Goal: Transaction & Acquisition: Purchase product/service

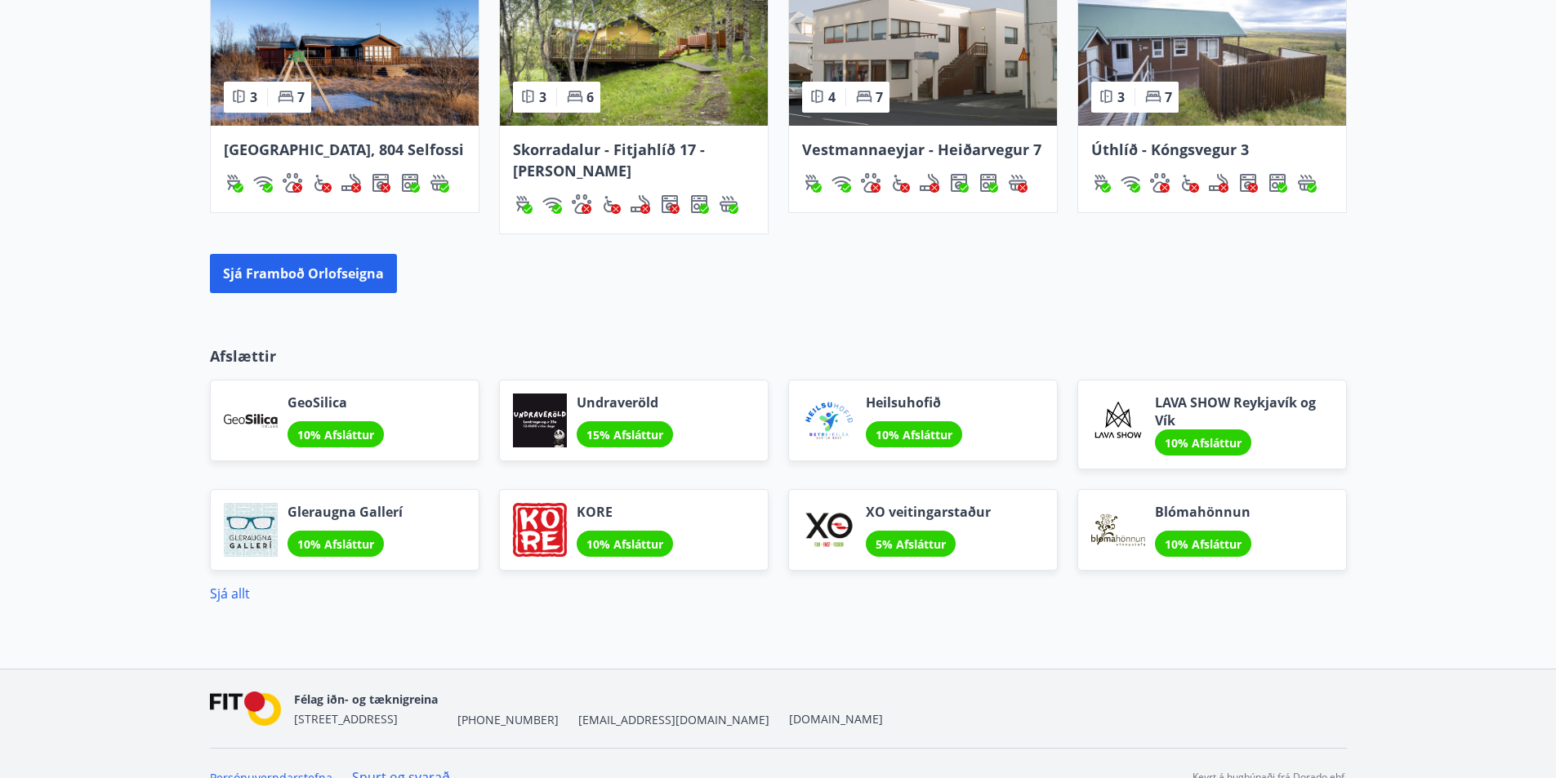
scroll to position [1226, 0]
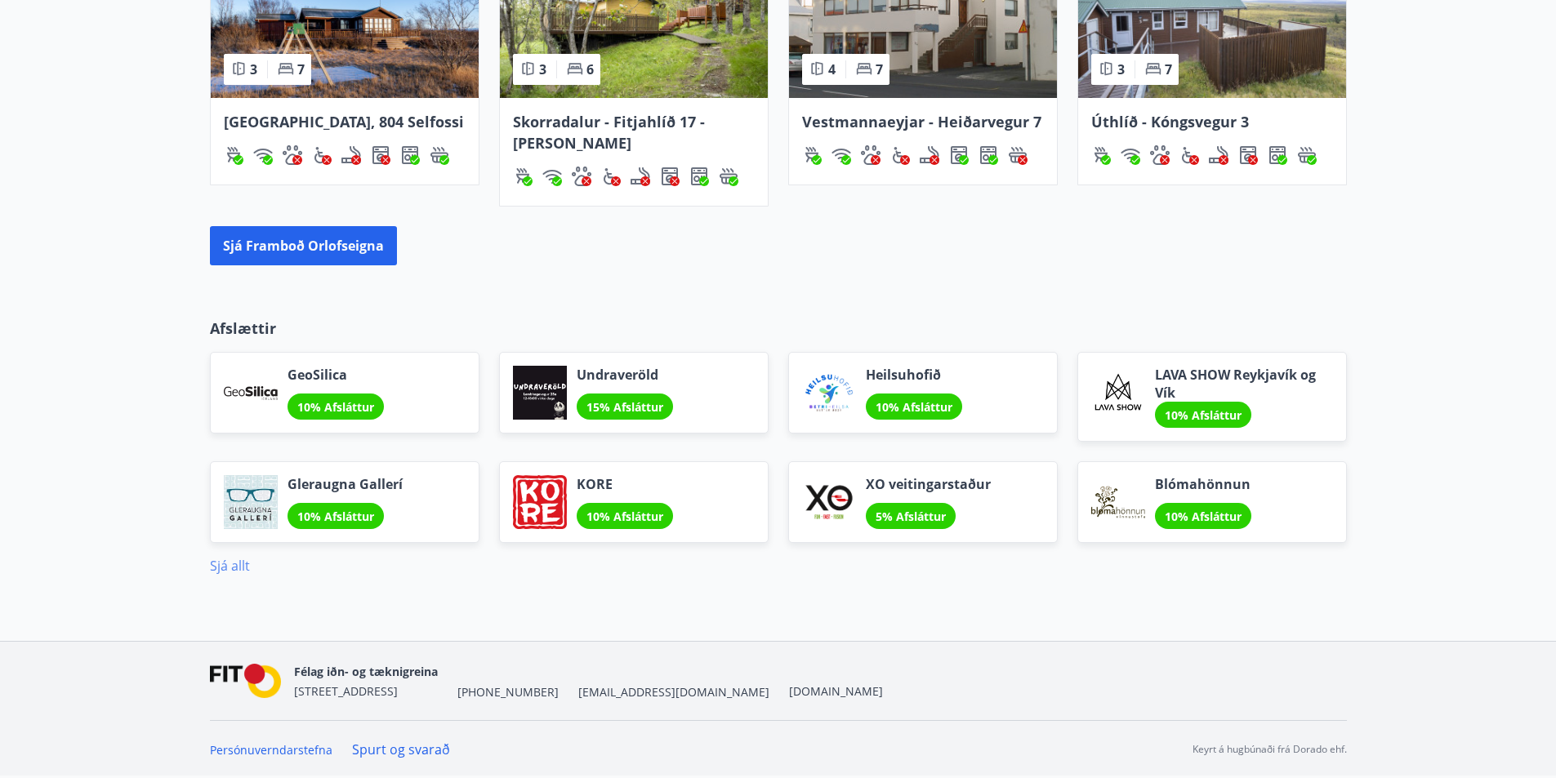
click at [234, 560] on link "Sjá allt" at bounding box center [230, 566] width 40 height 18
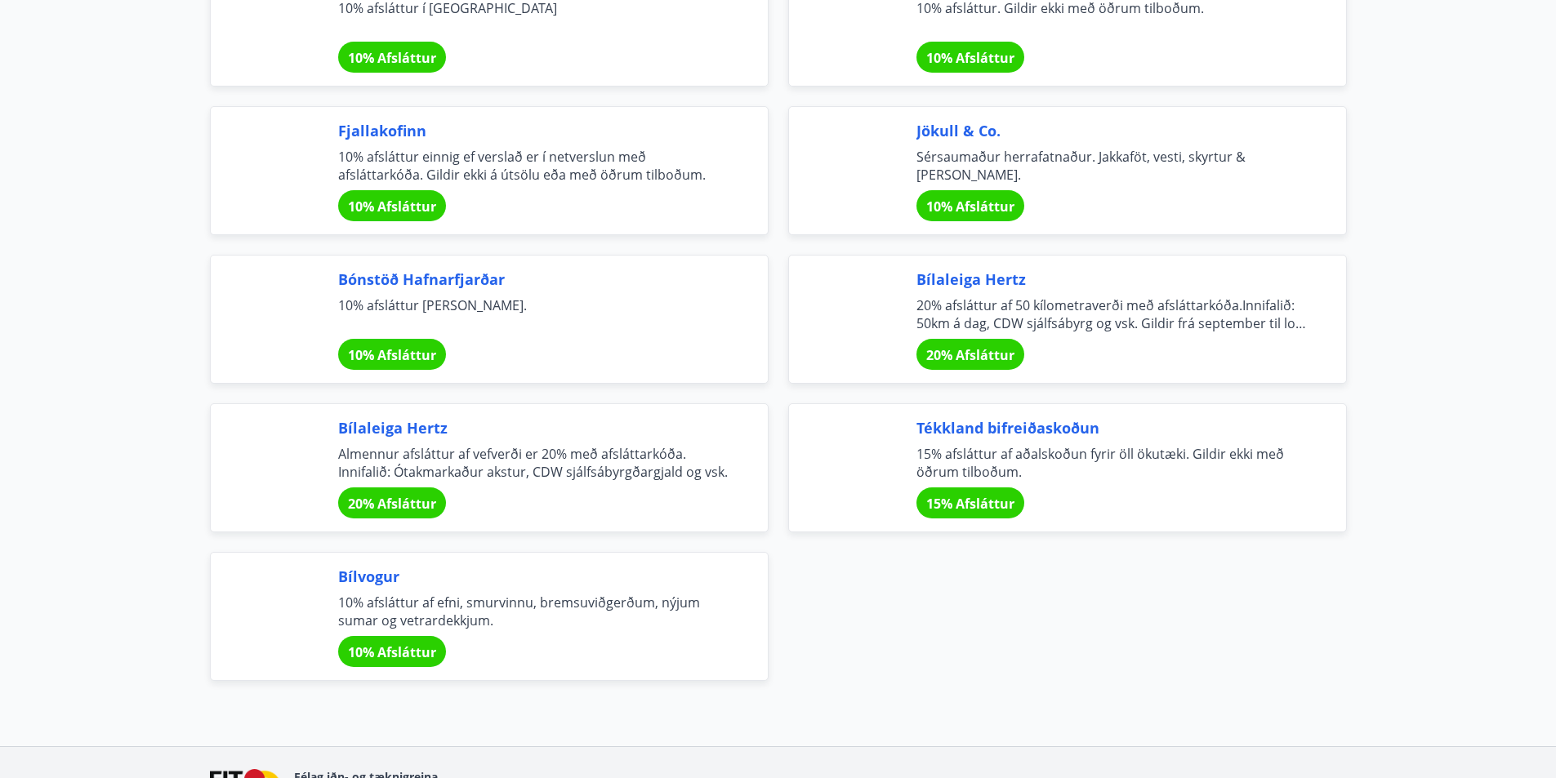
scroll to position [5415, 0]
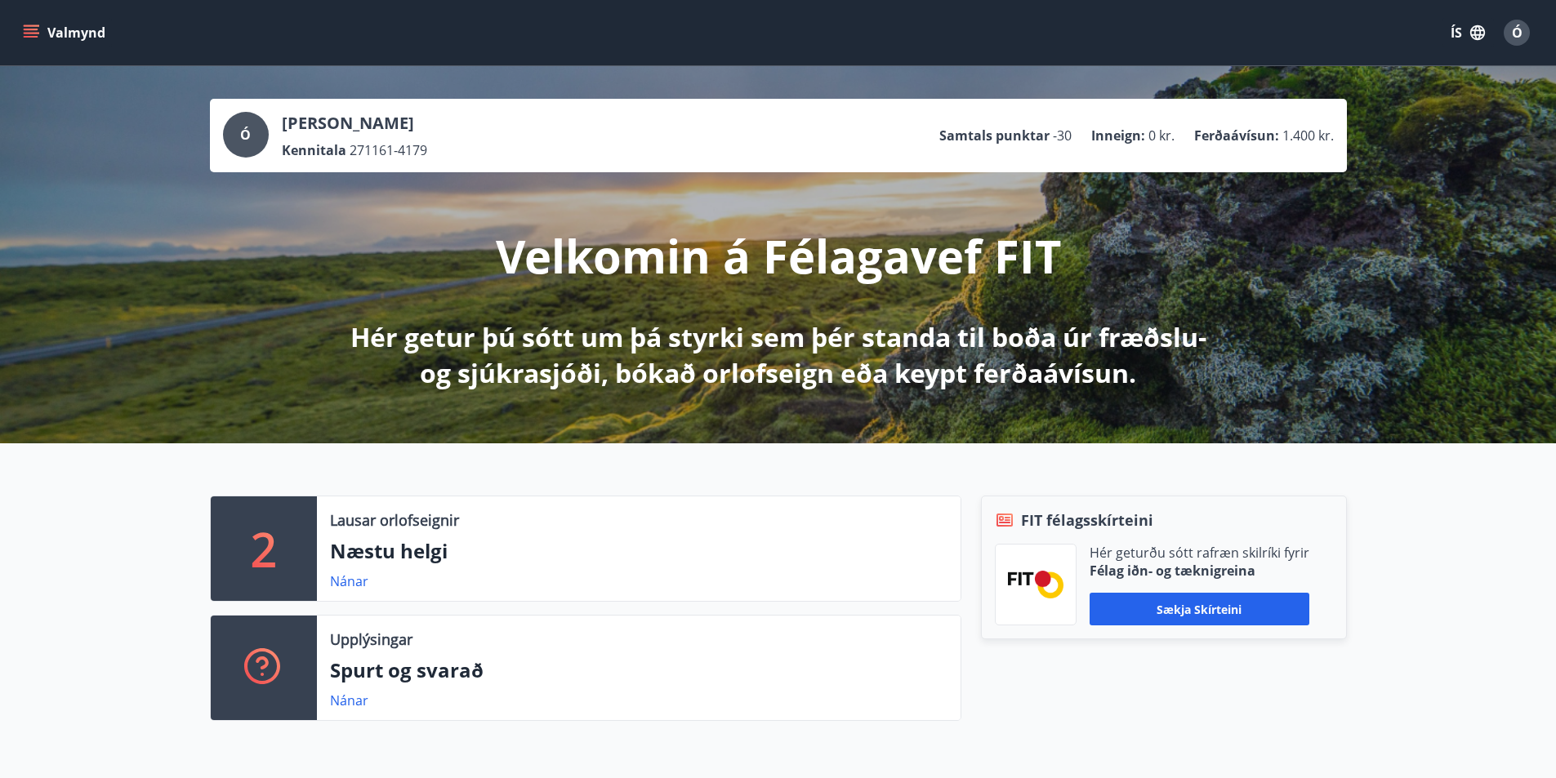
click at [27, 29] on icon "menu" at bounding box center [31, 30] width 15 height 2
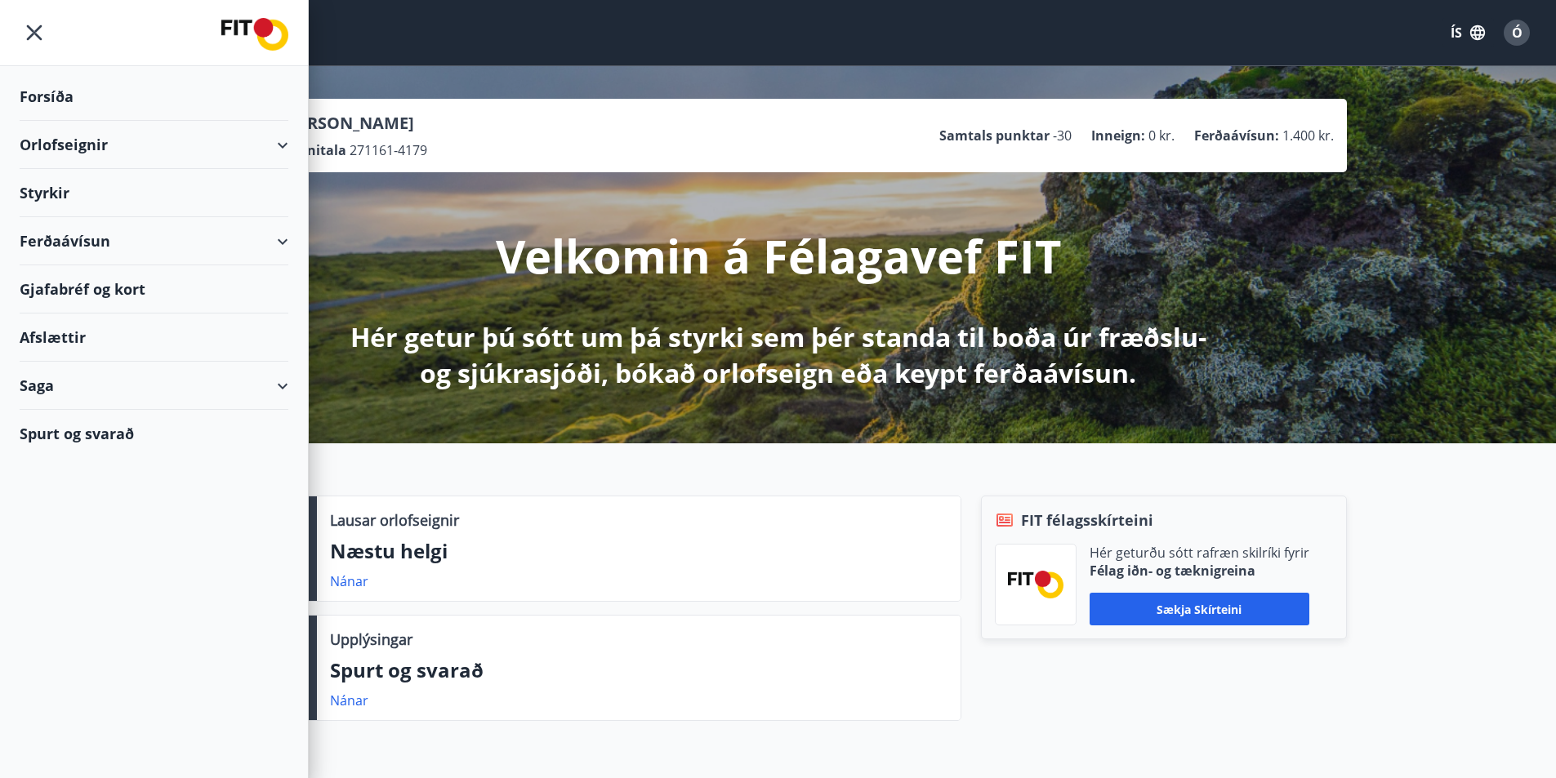
click at [284, 382] on div "Saga" at bounding box center [154, 386] width 269 height 48
click at [53, 423] on div "Ferðaávísun" at bounding box center [154, 427] width 243 height 34
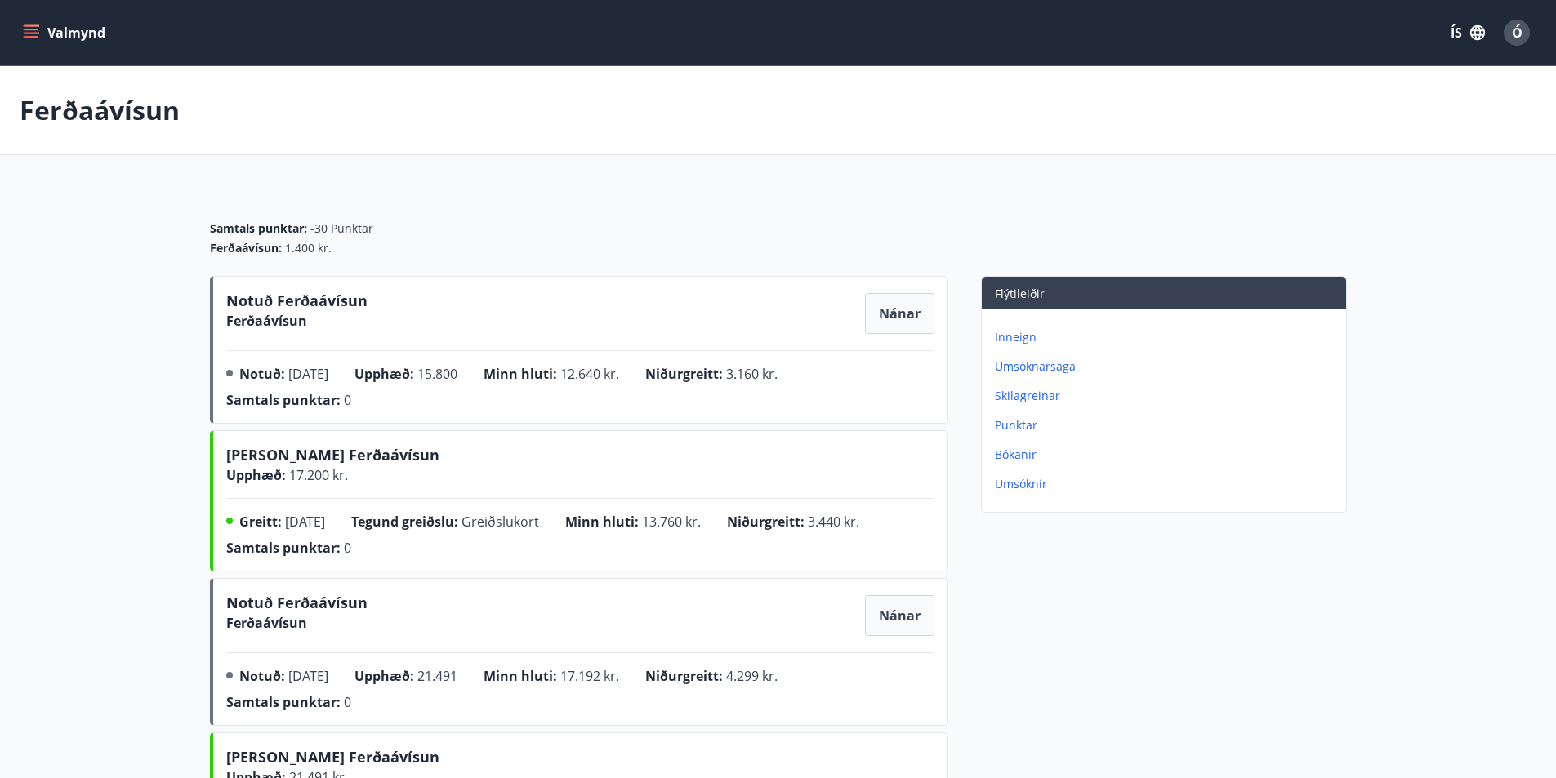
click at [33, 24] on button "Valmynd" at bounding box center [66, 32] width 92 height 29
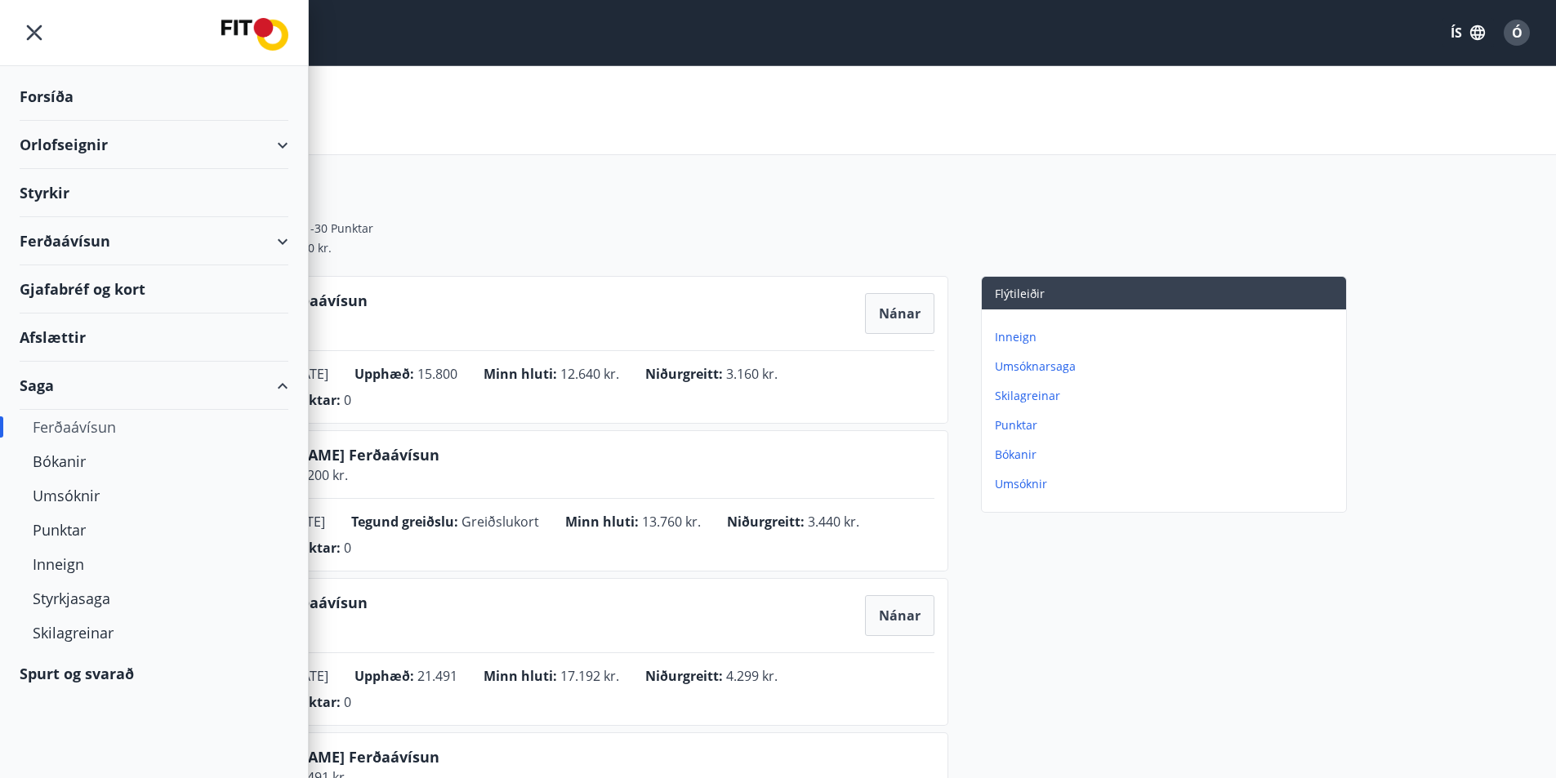
click at [279, 234] on div "Ferðaávísun" at bounding box center [154, 241] width 269 height 48
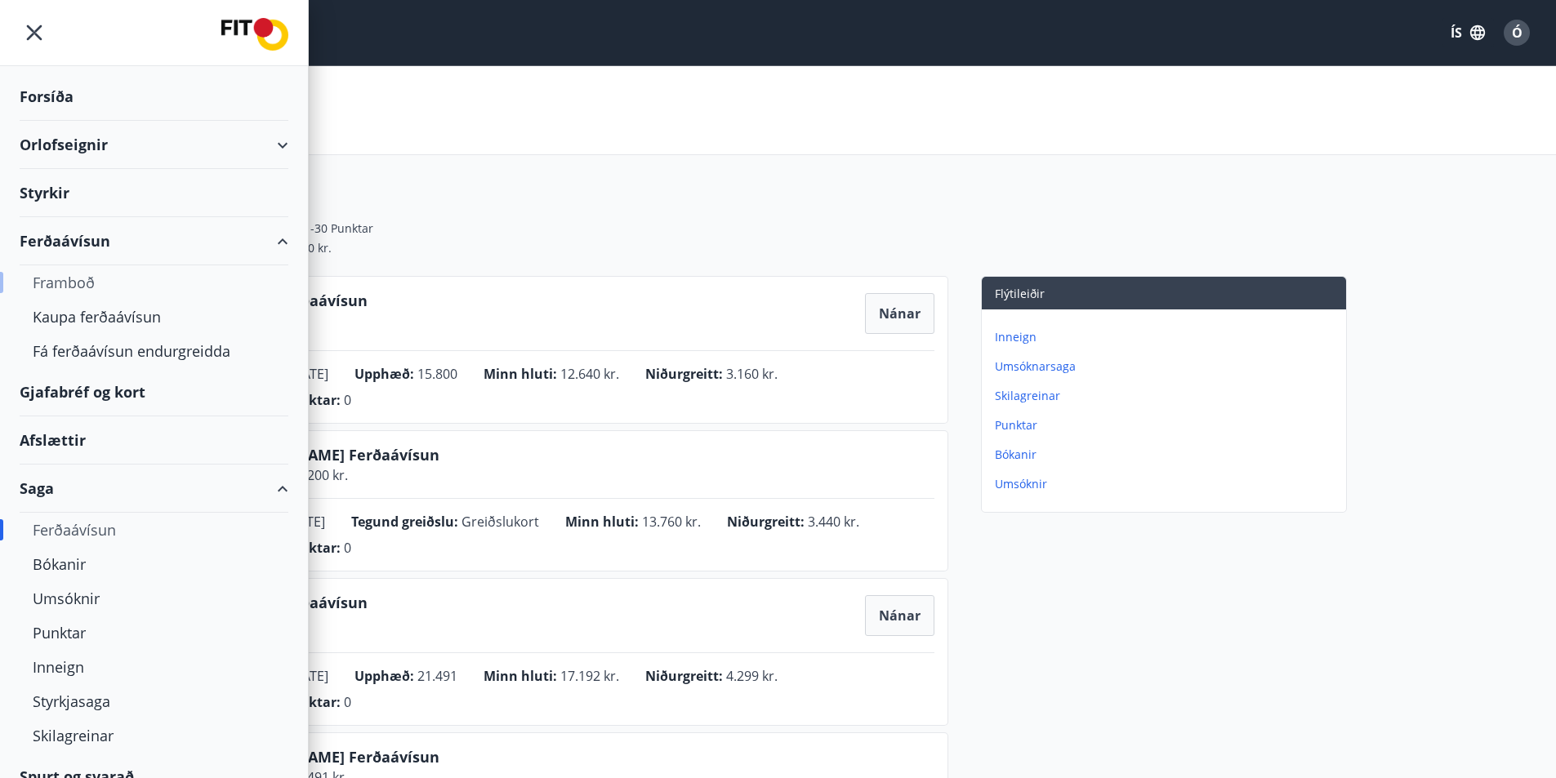
click at [64, 276] on div "Framboð" at bounding box center [154, 282] width 243 height 34
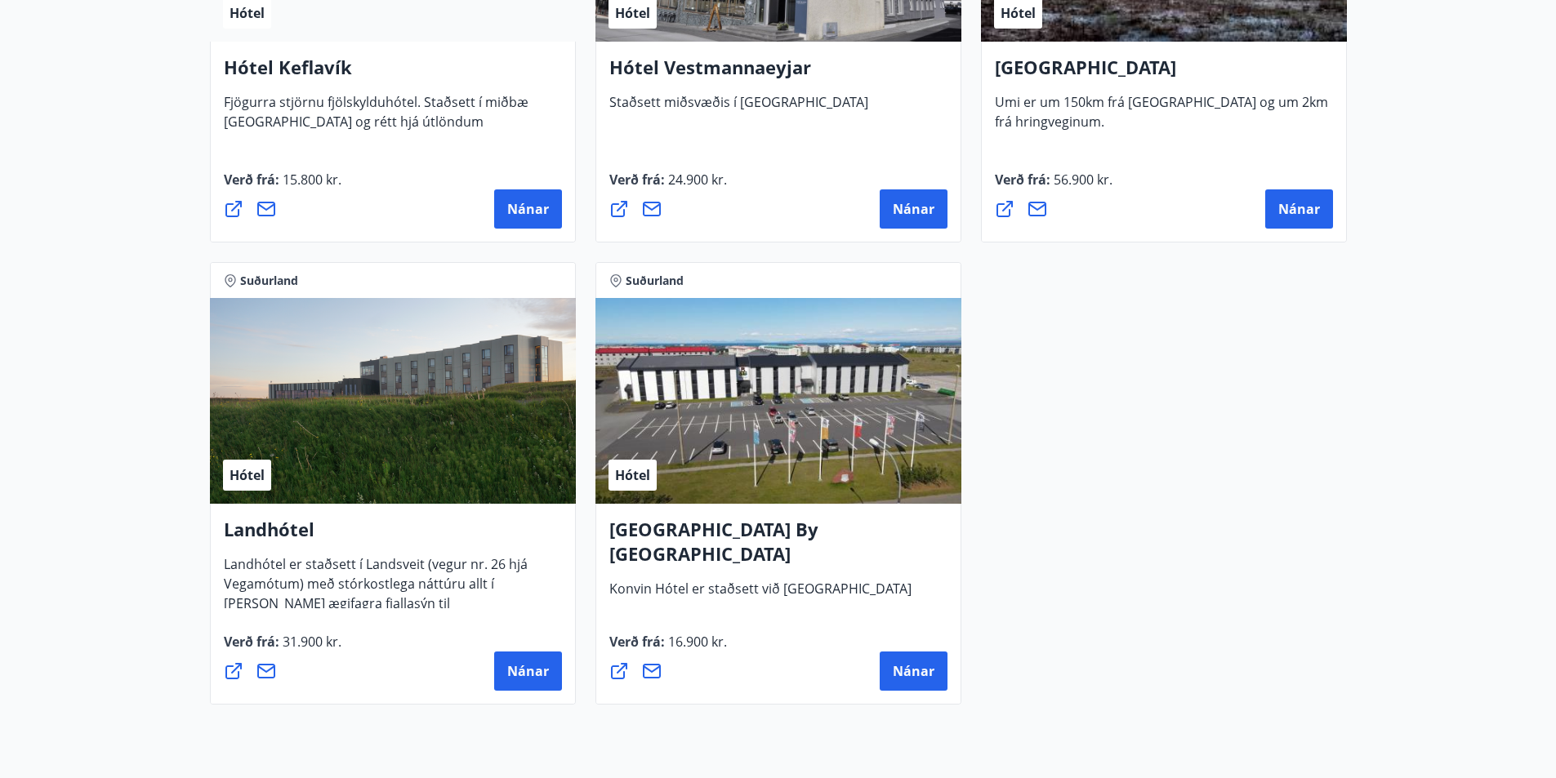
scroll to position [4247, 0]
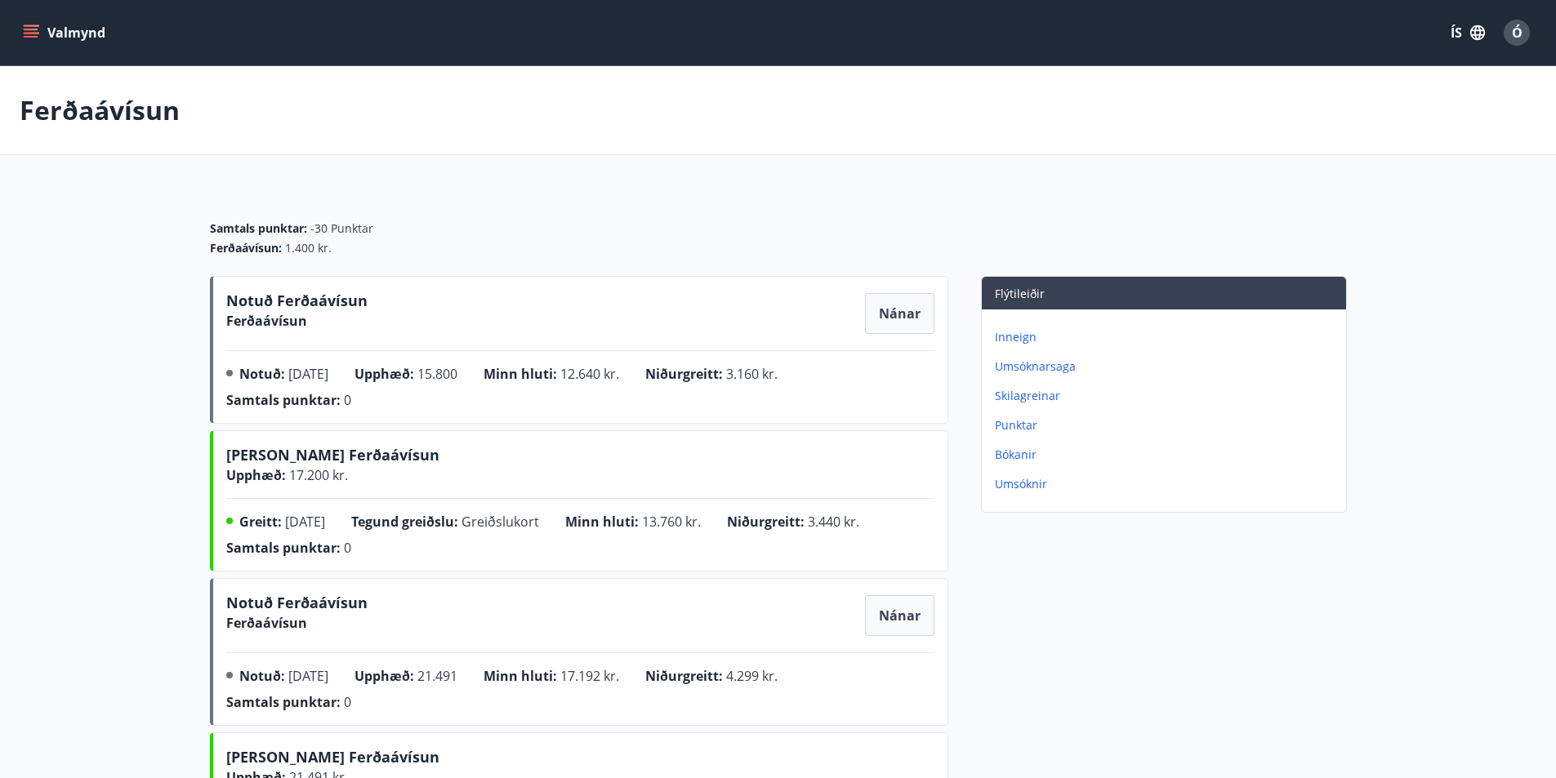
click at [28, 24] on button "Valmynd" at bounding box center [66, 32] width 92 height 29
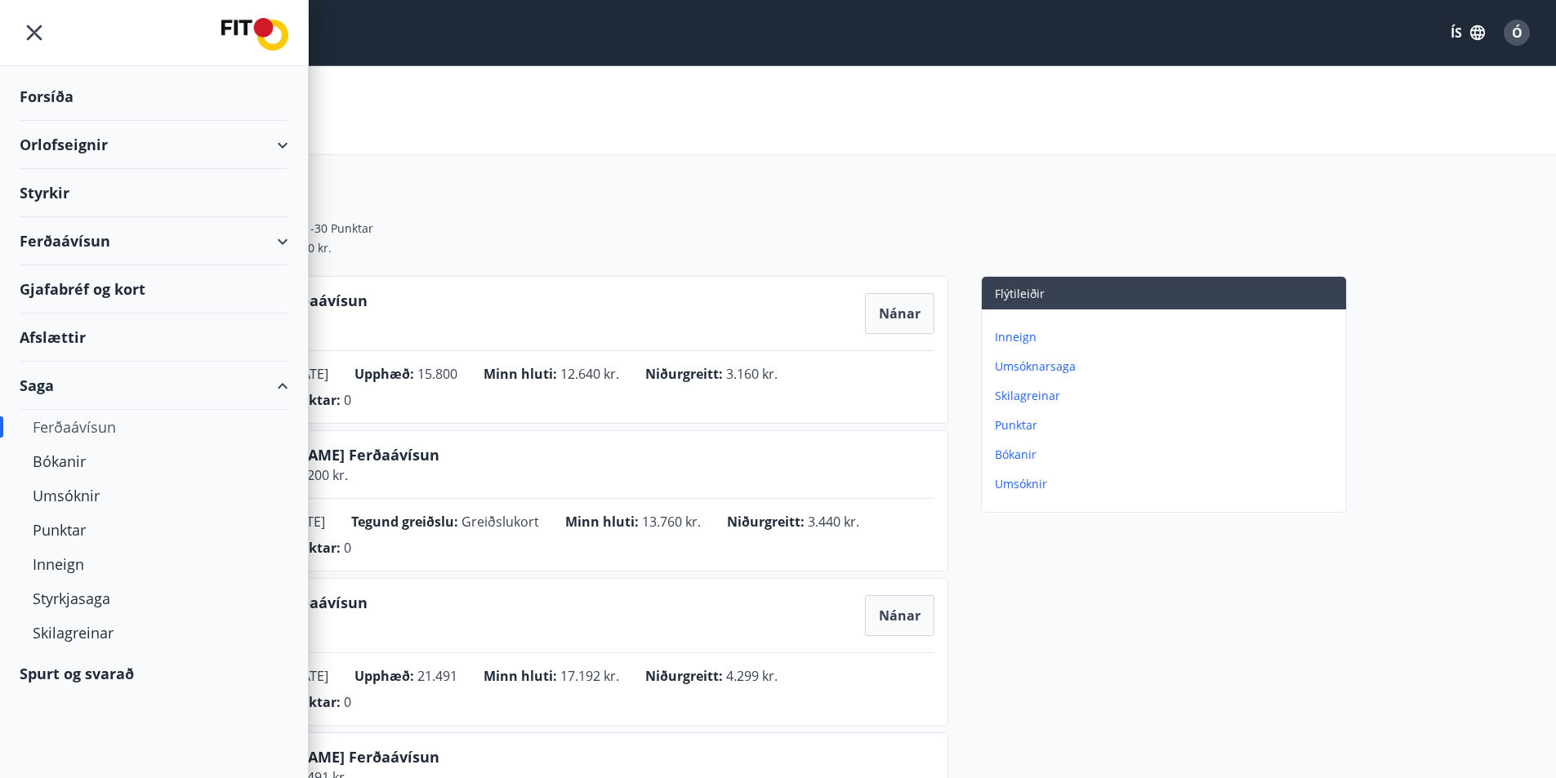
click at [281, 236] on div "Ferðaávísun" at bounding box center [154, 241] width 269 height 48
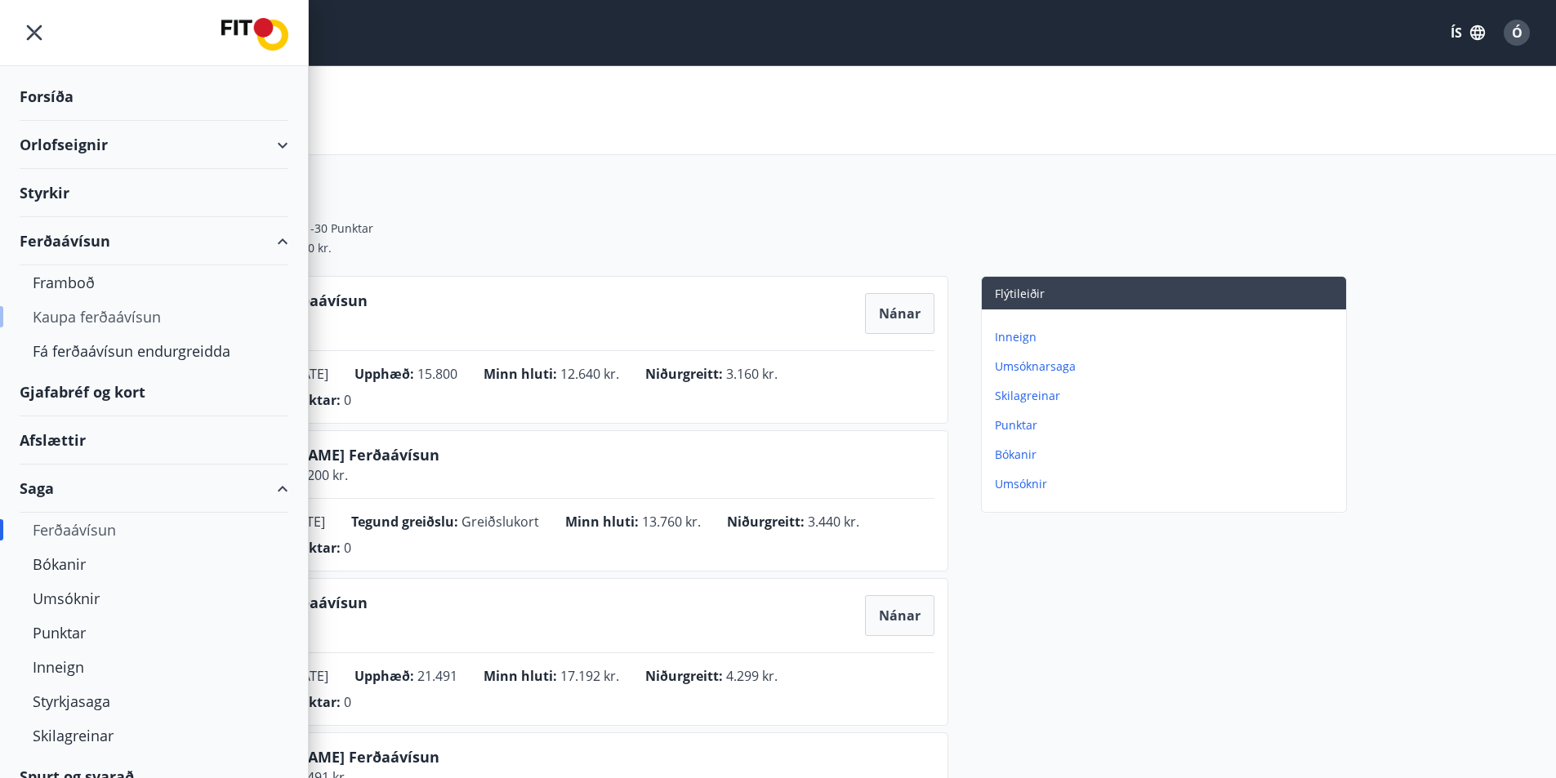
click at [90, 317] on div "Kaupa ferðaávísun" at bounding box center [154, 317] width 243 height 34
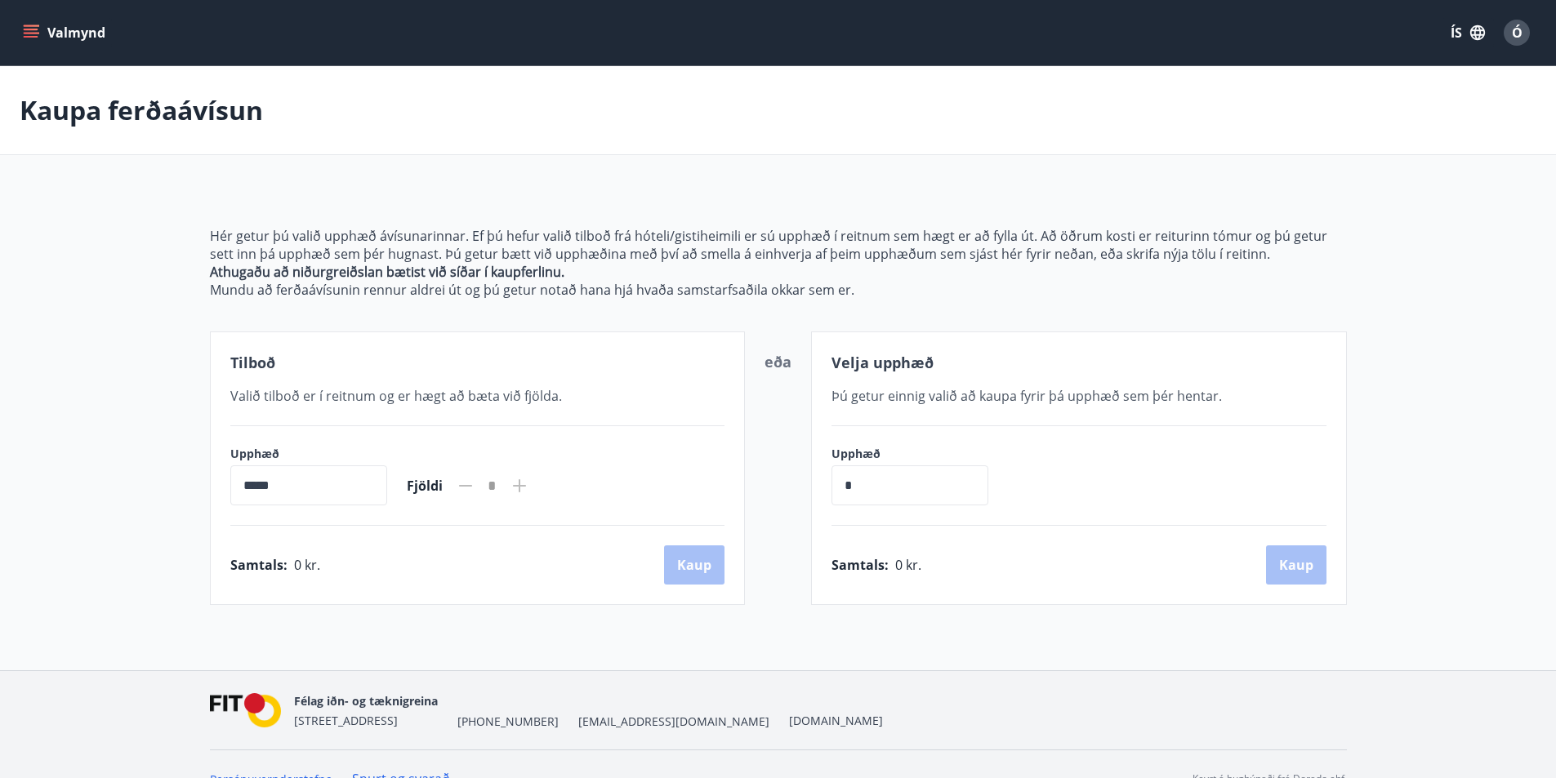
click at [31, 20] on button "Valmynd" at bounding box center [66, 32] width 92 height 29
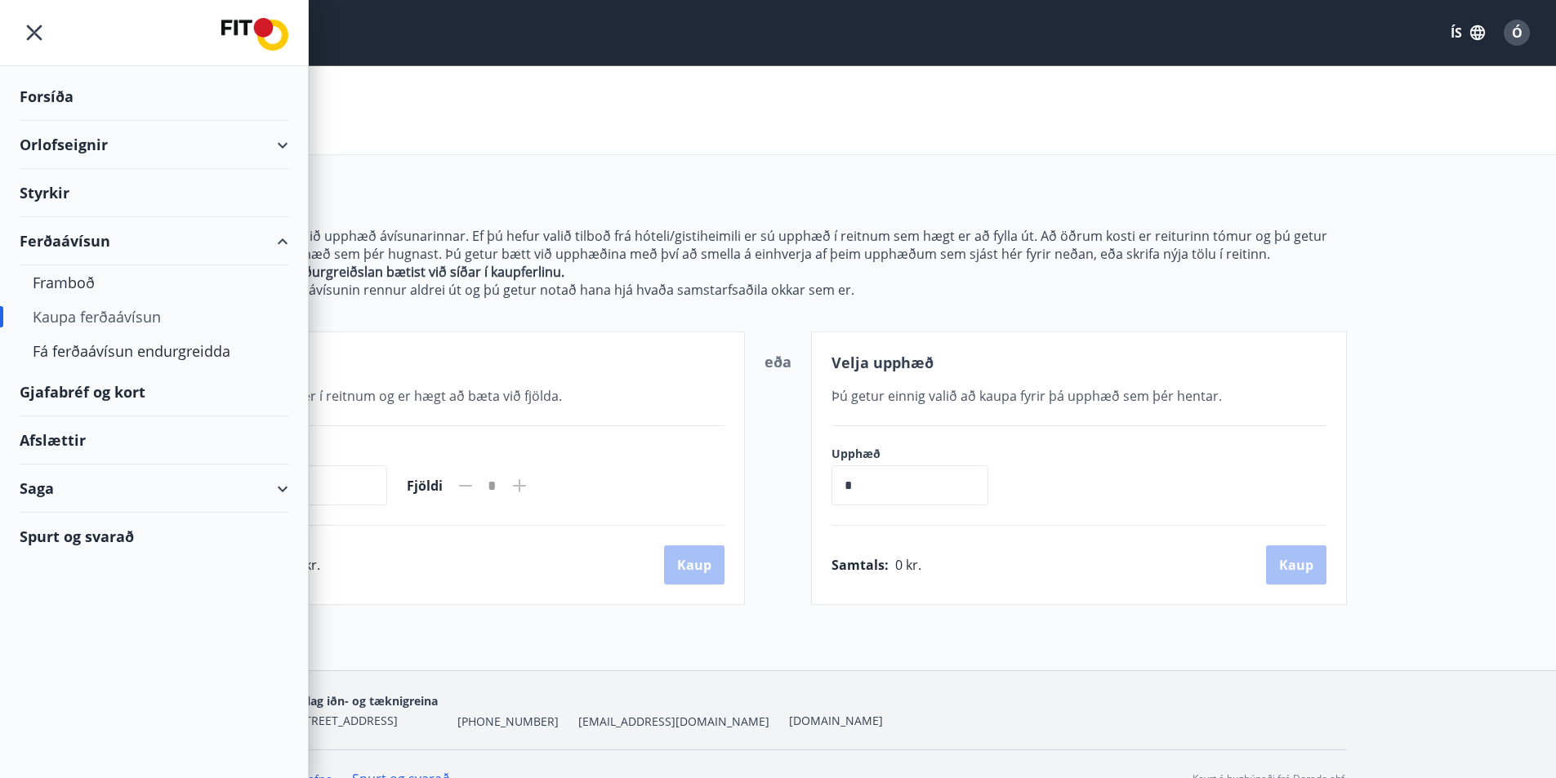
click at [54, 386] on div "Gjafabréf og kort" at bounding box center [154, 392] width 269 height 48
